Goal: Transaction & Acquisition: Purchase product/service

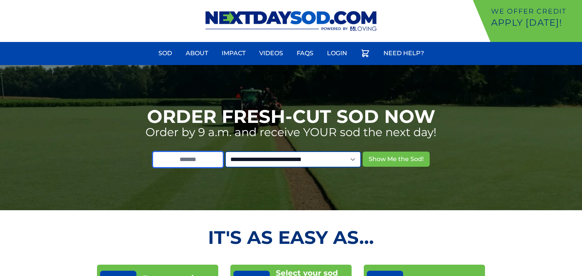
click at [216, 161] on input "text" at bounding box center [187, 159] width 71 height 17
click at [199, 162] on input "text" at bounding box center [187, 159] width 71 height 17
type input "*****"
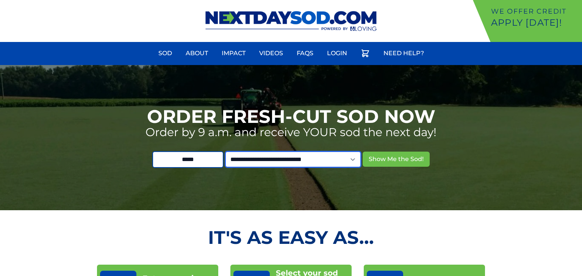
click at [360, 161] on select "**********" at bounding box center [293, 159] width 136 height 16
select select "**"
click at [236, 151] on select "**********" at bounding box center [293, 159] width 136 height 16
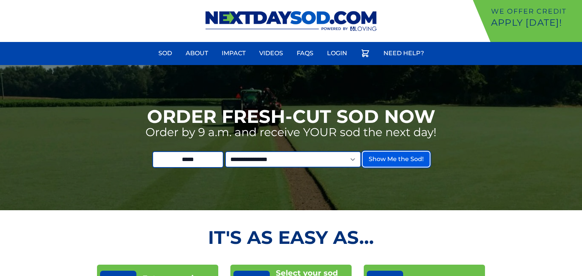
click at [403, 161] on button "Show Me the Sod!" at bounding box center [395, 159] width 67 height 15
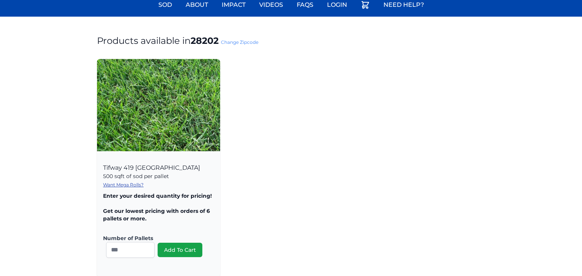
scroll to position [57, 0]
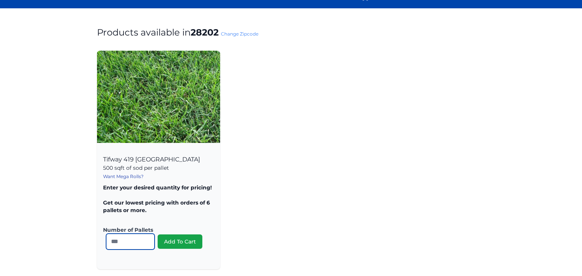
click at [147, 238] on input "*" at bounding box center [130, 242] width 48 height 16
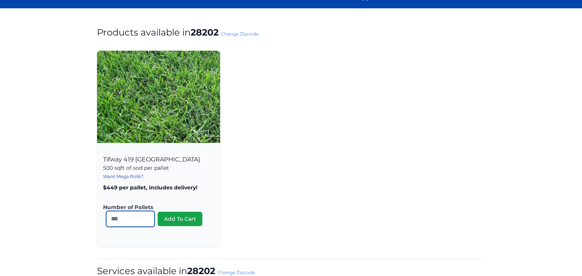
click at [147, 238] on div "Number of Pallets * Add To Cart" at bounding box center [158, 216] width 111 height 48
click at [147, 216] on input "*" at bounding box center [130, 219] width 48 height 16
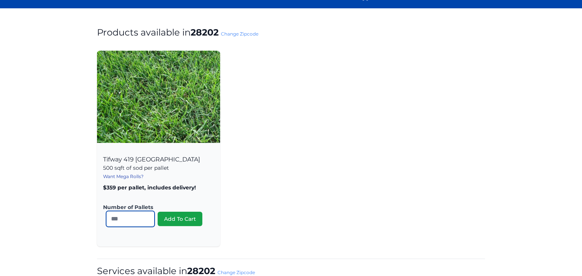
type input "*"
click at [147, 216] on input "*" at bounding box center [130, 219] width 48 height 16
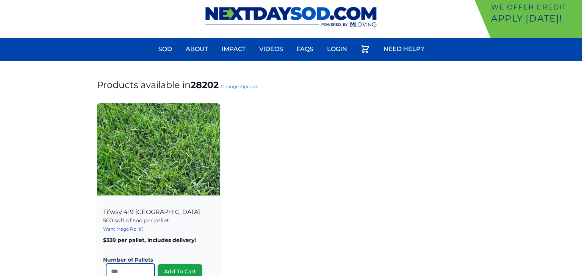
scroll to position [55, 0]
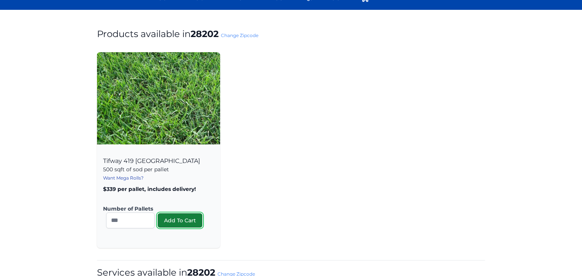
click at [187, 223] on button "Add To Cart" at bounding box center [180, 221] width 45 height 14
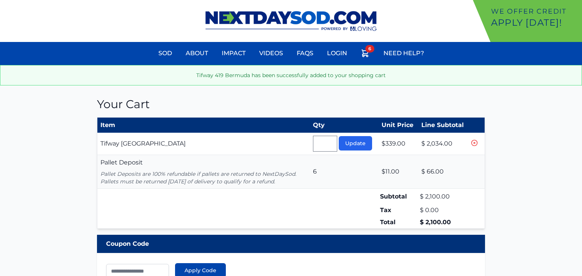
click at [179, 174] on p "Pallet Deposits are 100% refundable if pallets are returned to NextDaySod. Pall…" at bounding box center [203, 177] width 206 height 15
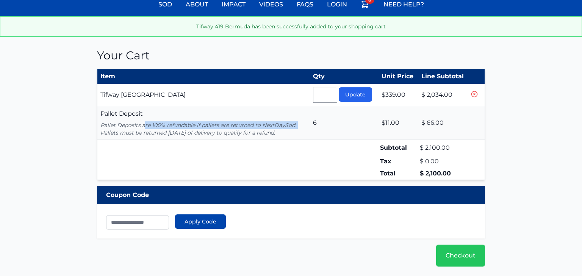
scroll to position [61, 0]
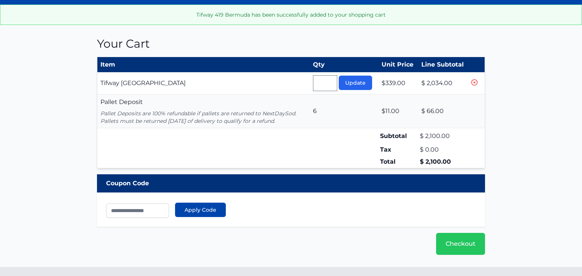
click at [393, 108] on td "$11.00" at bounding box center [398, 112] width 40 height 34
click at [447, 108] on td "$ 66.00" at bounding box center [443, 112] width 51 height 34
drag, startPoint x: 444, startPoint y: 109, endPoint x: 304, endPoint y: 111, distance: 140.1
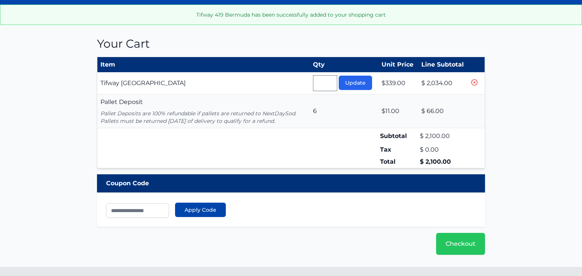
click at [304, 111] on tr "Pallet Deposit Pallet Deposits are 100% refundable if pallets are returned to N…" at bounding box center [290, 112] width 387 height 34
click at [298, 114] on p "Pallet Deposits are 100% refundable if pallets are returned to NextDaySod. Pall…" at bounding box center [203, 117] width 206 height 15
drag, startPoint x: 303, startPoint y: 122, endPoint x: 89, endPoint y: 107, distance: 214.5
click at [89, 107] on section "Your Cart Item Qty Unit Price Line Subtotal Tifway 419 Bermuda Pallet * Update …" at bounding box center [291, 146] width 582 height 242
click at [176, 105] on td "Pallet Deposit Pallet Deposits are 100% refundable if pallets are returned to N…" at bounding box center [203, 112] width 212 height 34
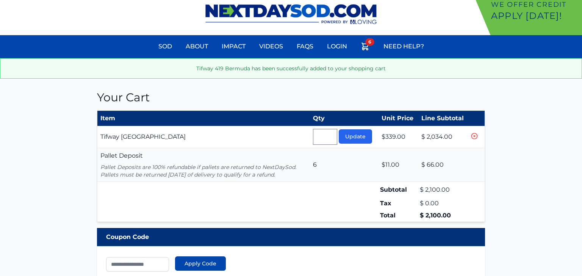
scroll to position [0, 0]
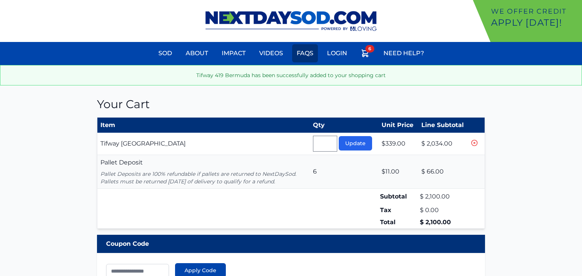
click at [312, 52] on link "FAQs" at bounding box center [305, 53] width 26 height 18
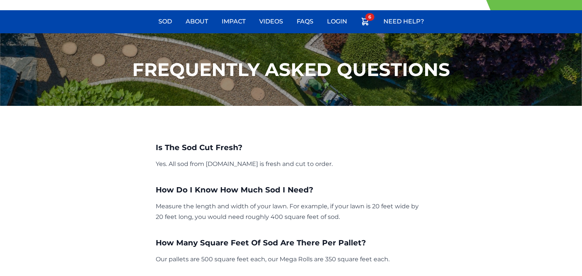
scroll to position [33, 0]
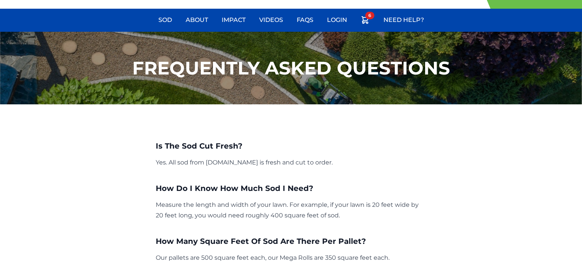
click at [251, 162] on p "Yes. All sod from NextDaySod.com is fresh and cut to order." at bounding box center [291, 163] width 271 height 11
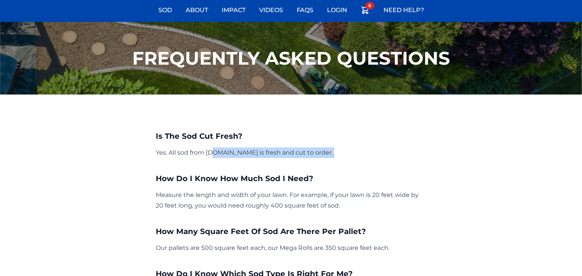
scroll to position [58, 0]
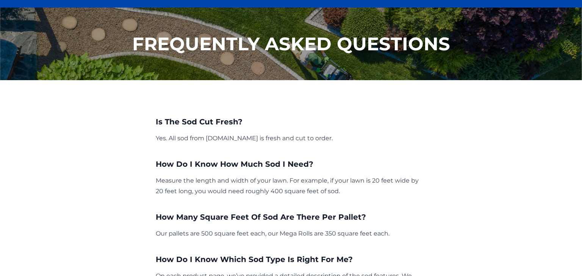
click at [254, 178] on p "Measure the length and width of your lawn. For example, if your lawn is 20 feet…" at bounding box center [291, 186] width 271 height 21
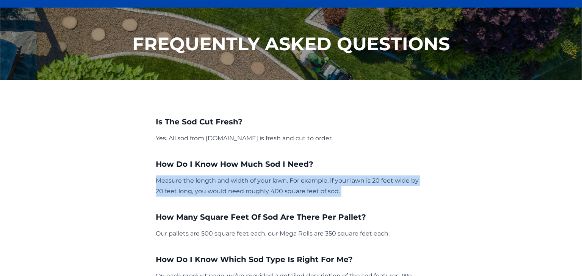
click at [254, 178] on p "Measure the length and width of your lawn. For example, if your lawn is 20 feet…" at bounding box center [291, 186] width 271 height 21
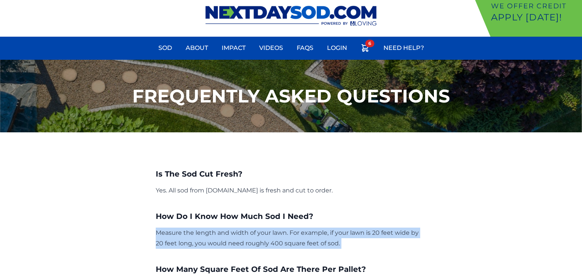
scroll to position [0, 0]
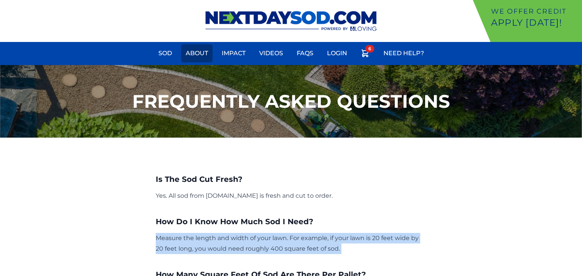
click at [198, 53] on link "About" at bounding box center [196, 53] width 31 height 18
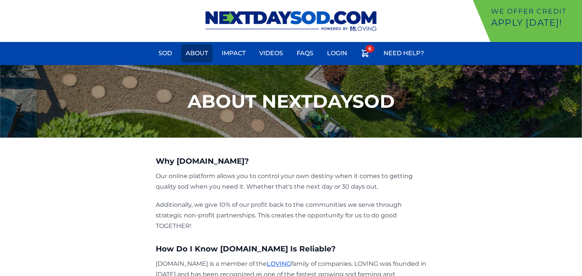
click at [198, 51] on link "About" at bounding box center [196, 53] width 31 height 18
click at [534, 16] on p "We offer Credit" at bounding box center [535, 11] width 88 height 11
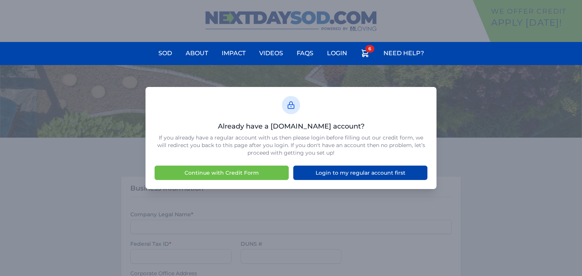
click at [504, 147] on div "Already have a [DOMAIN_NAME] account? If you already have a regular account wit…" at bounding box center [291, 138] width 582 height 276
click at [333, 51] on link "Login" at bounding box center [336, 53] width 29 height 18
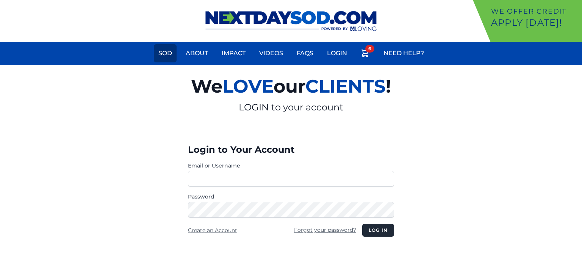
click at [166, 56] on link "Sod" at bounding box center [165, 53] width 23 height 18
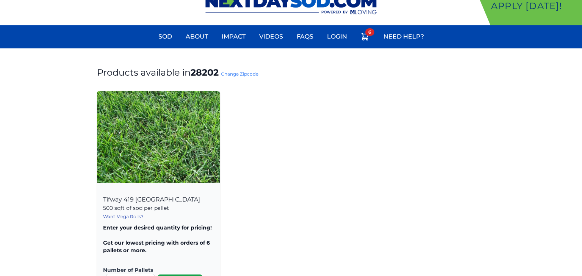
scroll to position [23, 0]
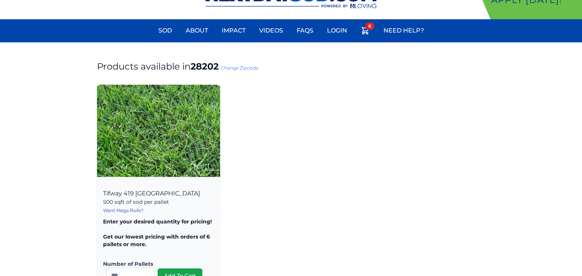
click at [156, 206] on p "500 sqft of sod per pallet" at bounding box center [158, 202] width 111 height 8
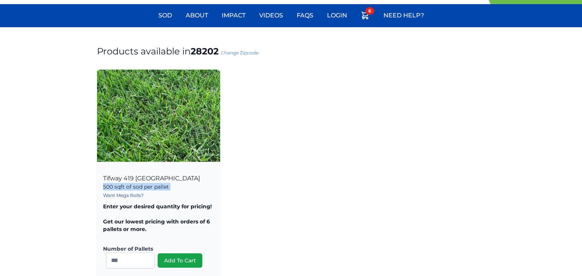
scroll to position [47, 0]
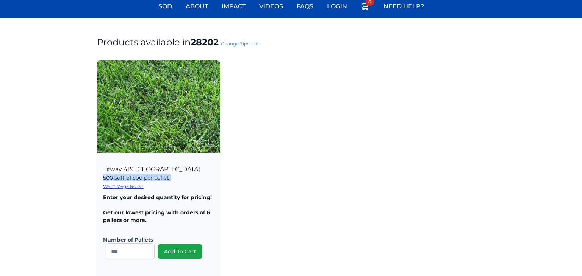
click at [135, 187] on link "Want Mega Rolls?" at bounding box center [123, 187] width 41 height 6
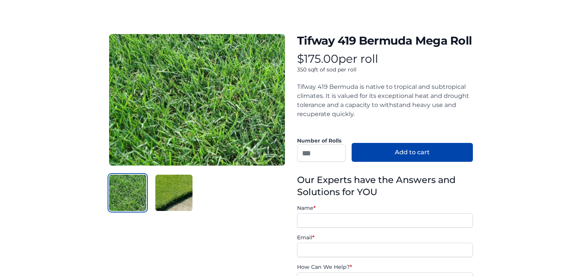
scroll to position [78, 0]
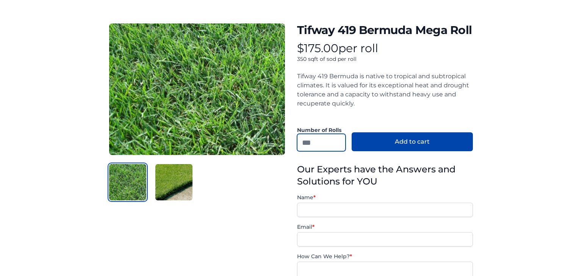
click at [331, 144] on input "number" at bounding box center [321, 142] width 48 height 17
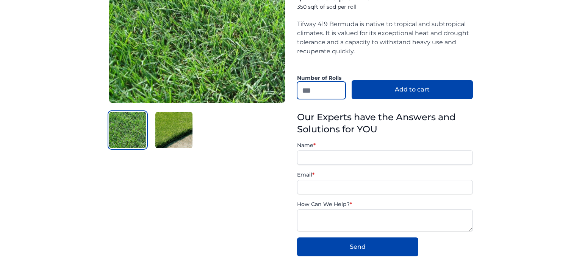
scroll to position [138, 0]
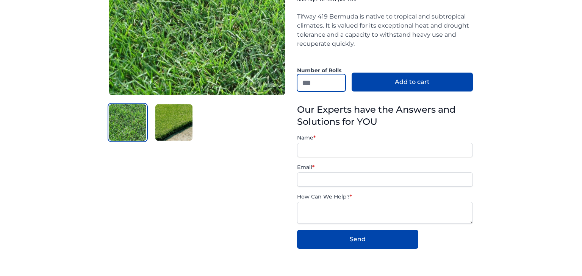
click at [339, 80] on input "*" at bounding box center [321, 82] width 48 height 17
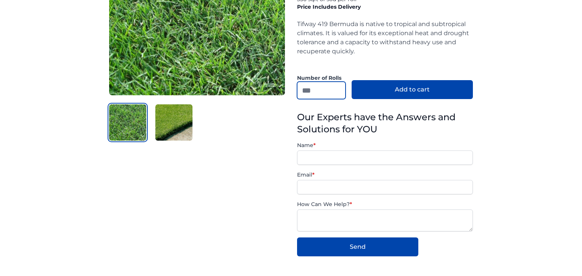
type input "*"
click at [337, 82] on input "*" at bounding box center [321, 90] width 48 height 17
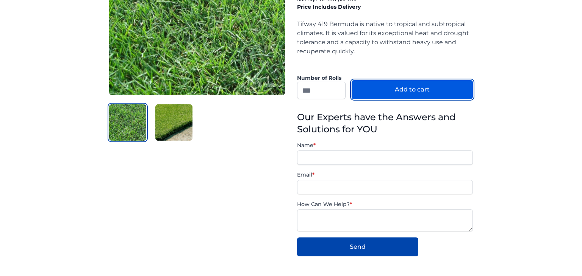
click at [388, 92] on button "Add to cart" at bounding box center [411, 89] width 121 height 19
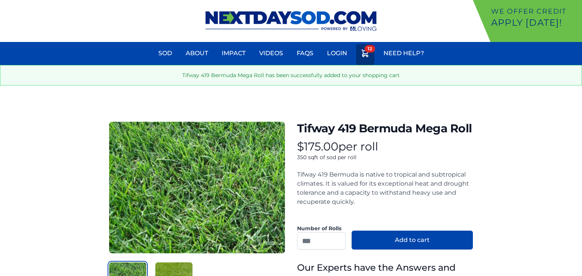
click at [369, 56] on icon at bounding box center [364, 53] width 9 height 9
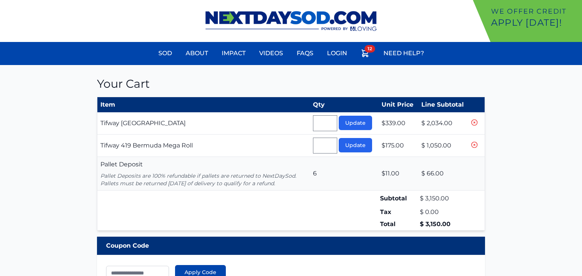
click at [158, 145] on td "Tifway 419 Bermuda Mega Roll" at bounding box center [203, 146] width 212 height 22
click at [299, 55] on link "FAQs" at bounding box center [305, 53] width 26 height 18
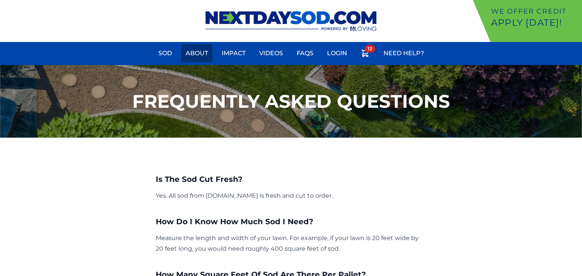
click at [201, 49] on link "About" at bounding box center [196, 53] width 31 height 18
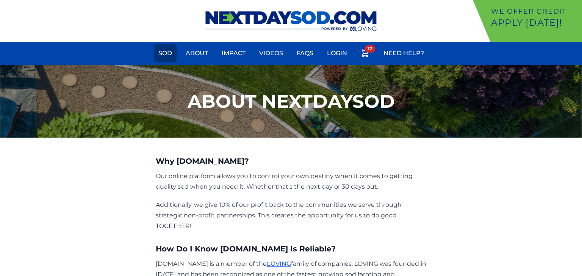
click at [162, 51] on link "Sod" at bounding box center [165, 53] width 23 height 18
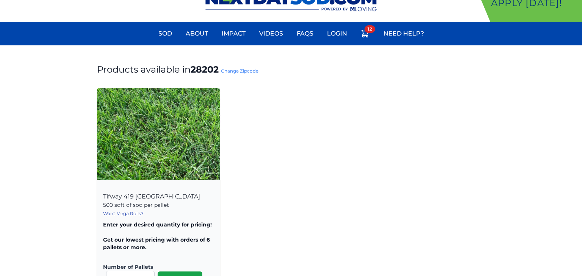
scroll to position [19, 0]
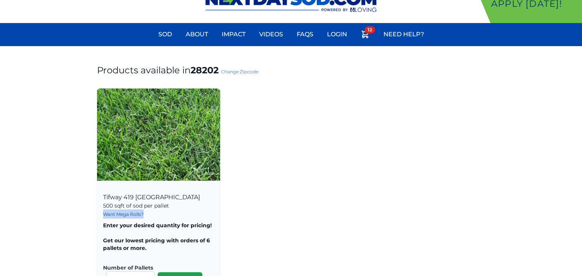
drag, startPoint x: 146, startPoint y: 215, endPoint x: 103, endPoint y: 218, distance: 42.9
click at [103, 218] on div "Tifway 419 [GEOGRAPHIC_DATA] 500 sqft of sod per pallet Want Mega Rolls? Calcul…" at bounding box center [158, 247] width 123 height 122
click at [368, 36] on icon at bounding box center [364, 34] width 9 height 9
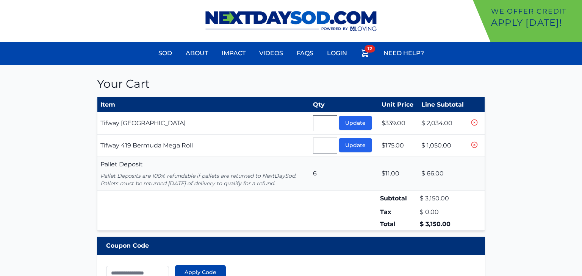
click at [475, 123] on icon at bounding box center [474, 123] width 8 height 8
